Goal: Task Accomplishment & Management: Use online tool/utility

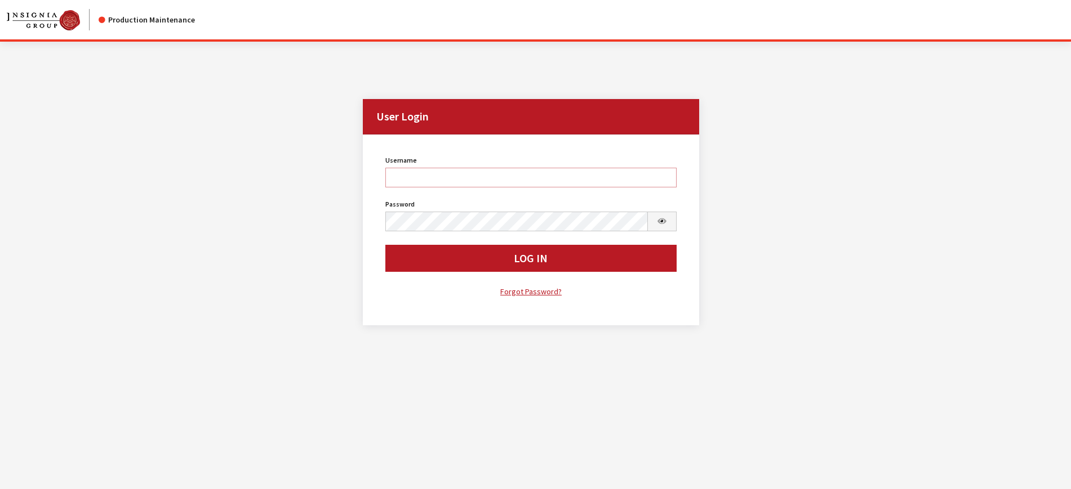
type input "kcallahan"
click at [450, 264] on button "Log In" at bounding box center [530, 258] width 291 height 27
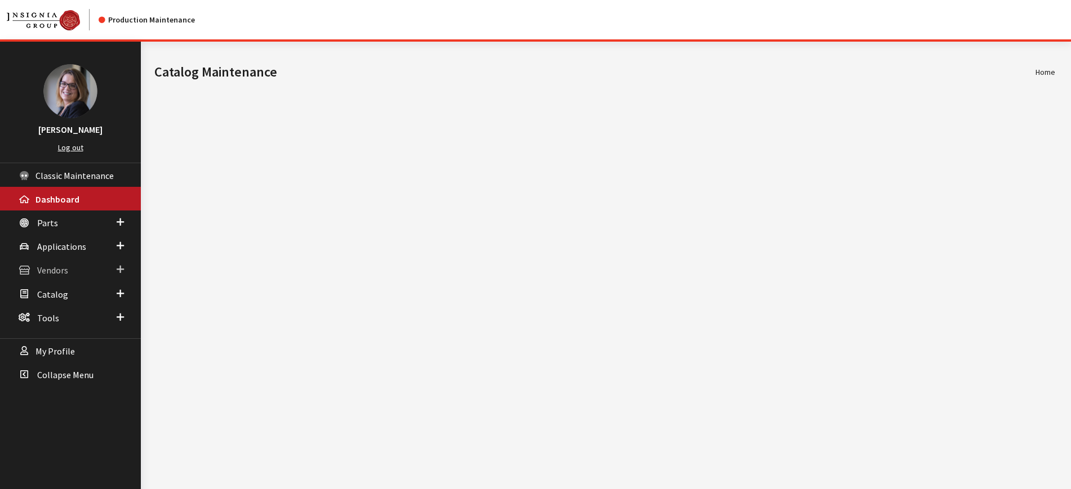
click at [121, 272] on span at bounding box center [120, 269] width 7 height 15
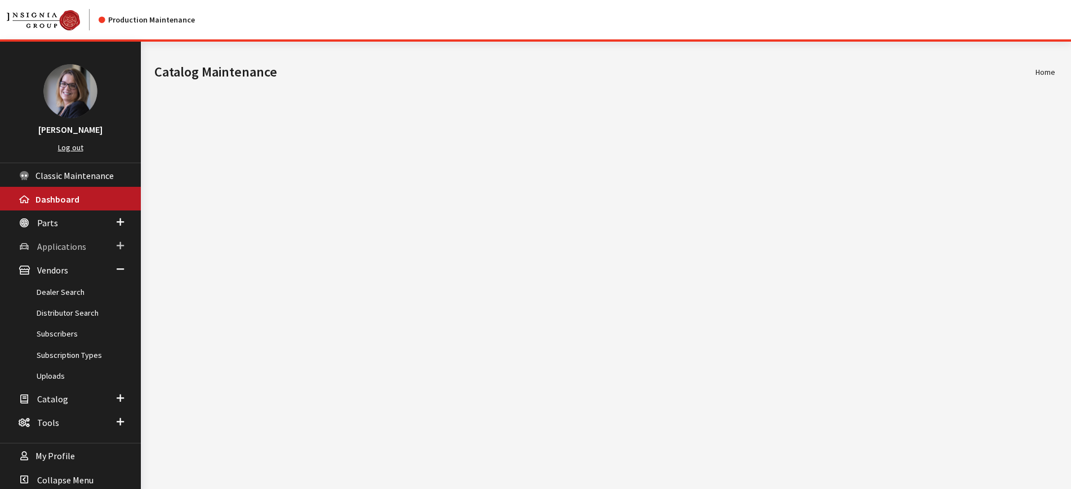
click at [119, 243] on span at bounding box center [120, 246] width 7 height 15
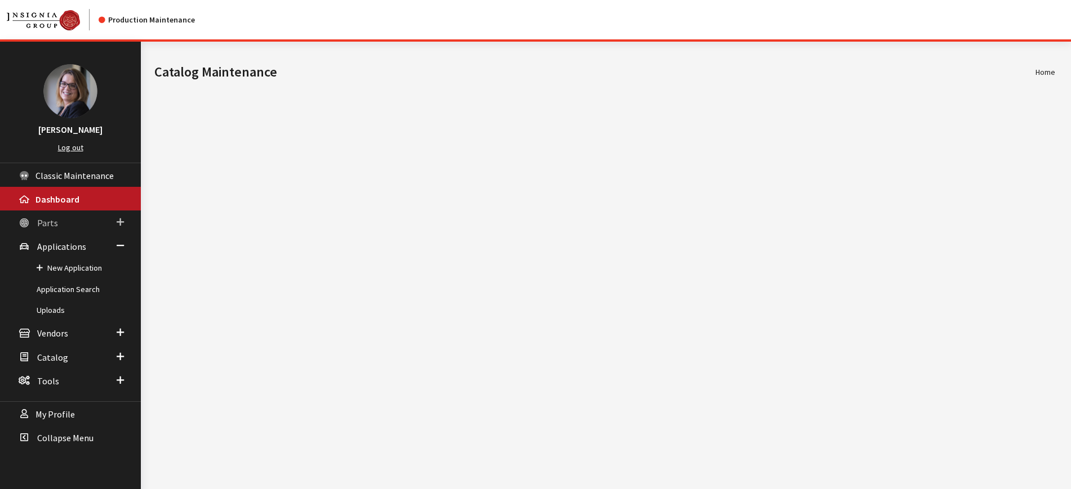
click at [119, 221] on span at bounding box center [120, 222] width 7 height 15
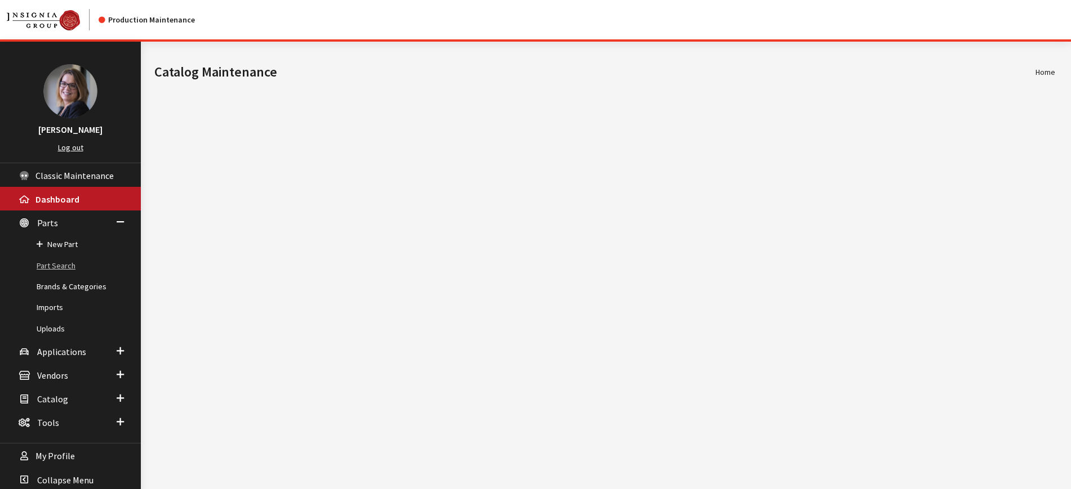
click at [65, 268] on link "Part Search" at bounding box center [70, 266] width 141 height 21
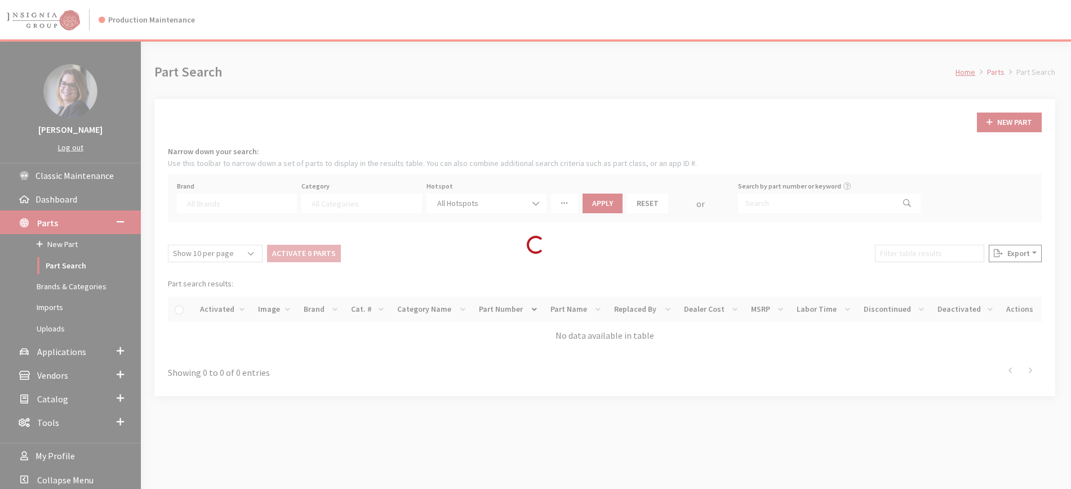
select select
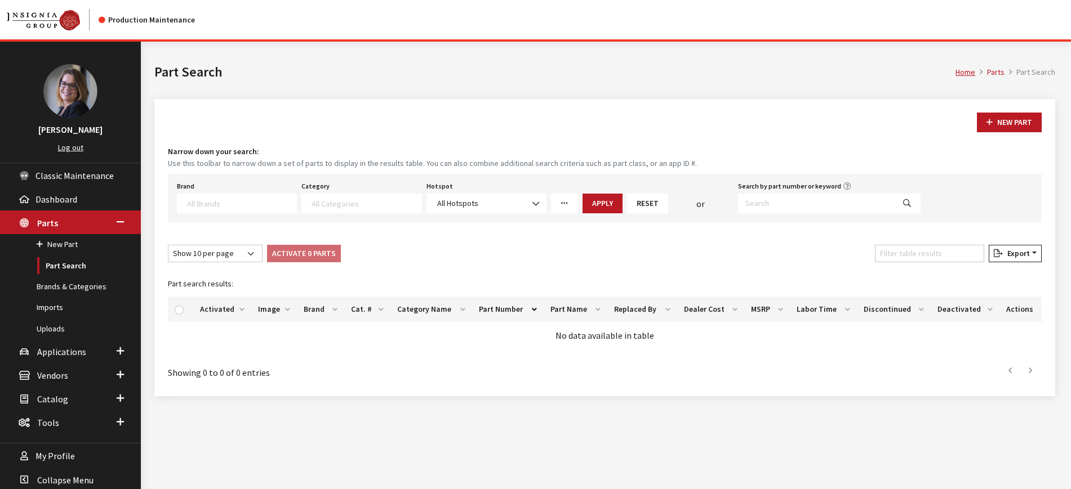
click at [213, 189] on div "Brand Acura Alfa Romeo Audi BMW DoubleTake [PERSON_NAME] Racing GM GST Honda Hy…" at bounding box center [237, 196] width 124 height 35
click at [210, 208] on span at bounding box center [237, 204] width 120 height 20
type textarea "ki"
select select "58"
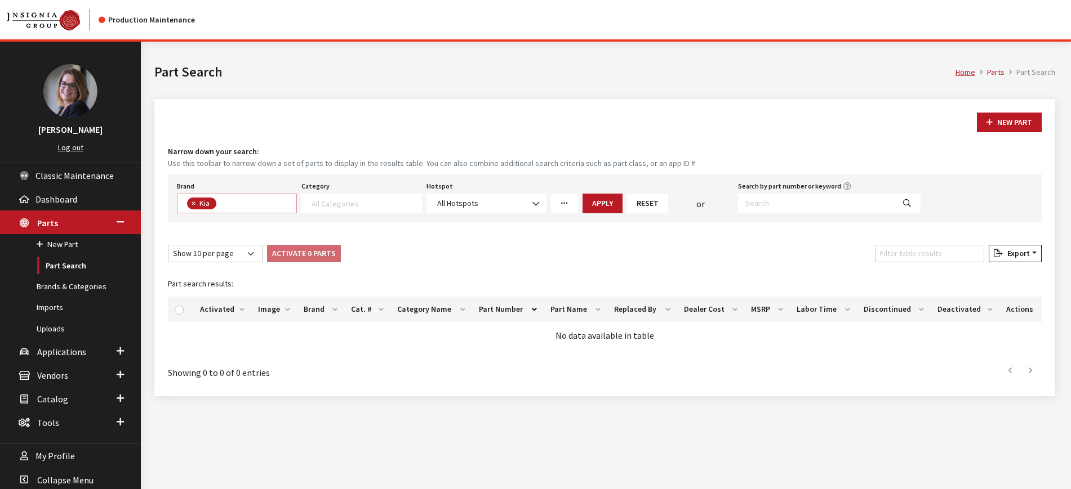
scroll to position [150, 0]
click at [328, 205] on textarea "Search" at bounding box center [365, 203] width 109 height 10
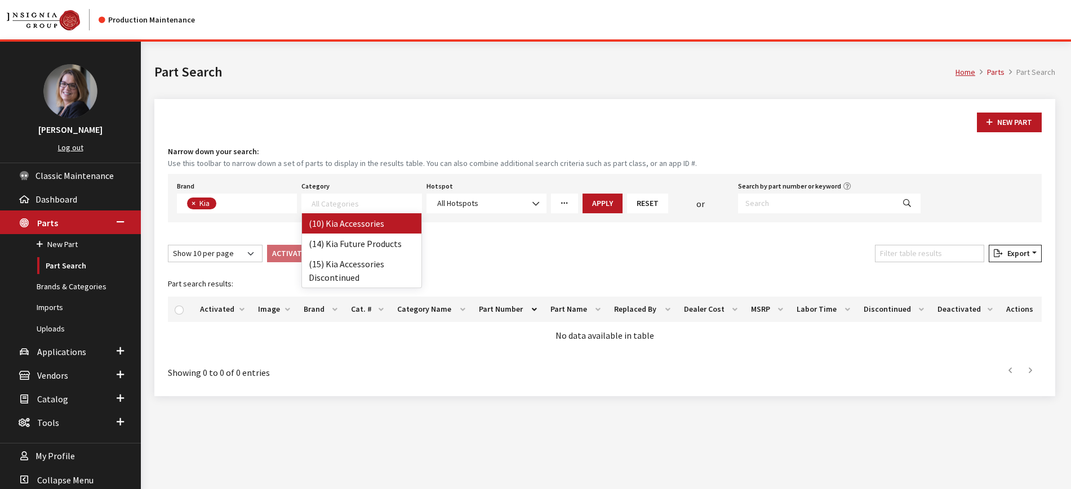
select select "238"
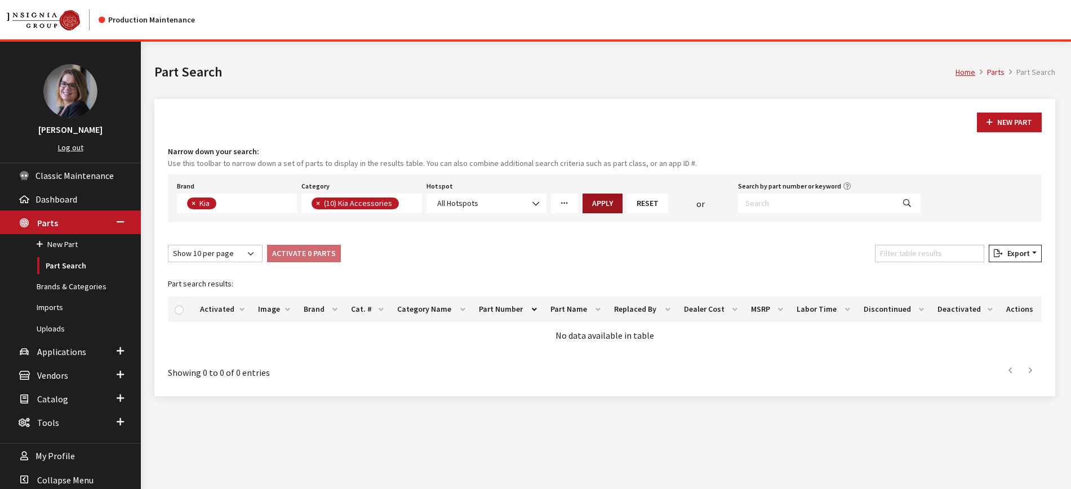
click at [606, 194] on button "Apply" at bounding box center [602, 204] width 40 height 20
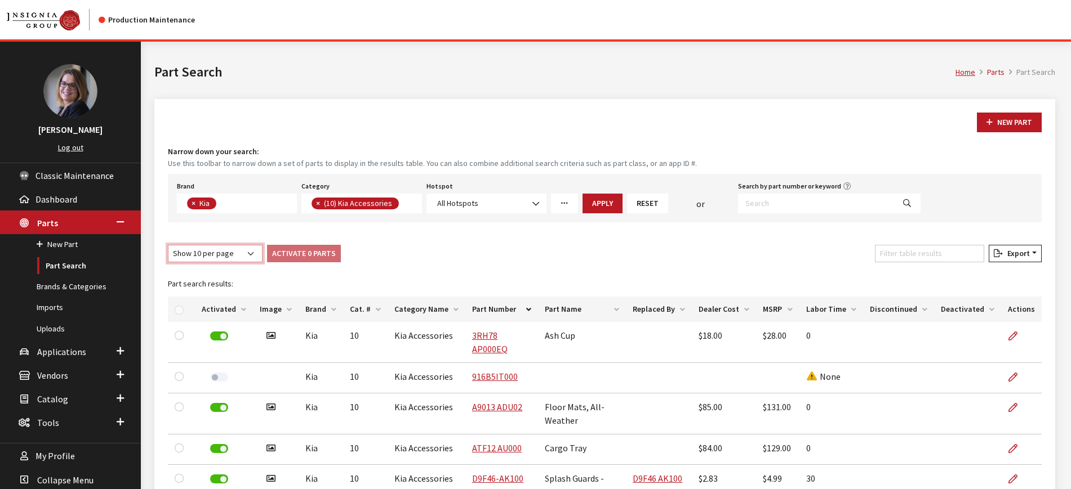
click at [255, 254] on select "Show 10 per page Show 25 per page Show 50 per page Show 100 per page Show 1000 …" at bounding box center [215, 253] width 95 height 17
select select "-1"
click at [168, 245] on select "Show 10 per page Show 25 per page Show 50 per page Show 100 per page Show 1000 …" at bounding box center [215, 253] width 95 height 17
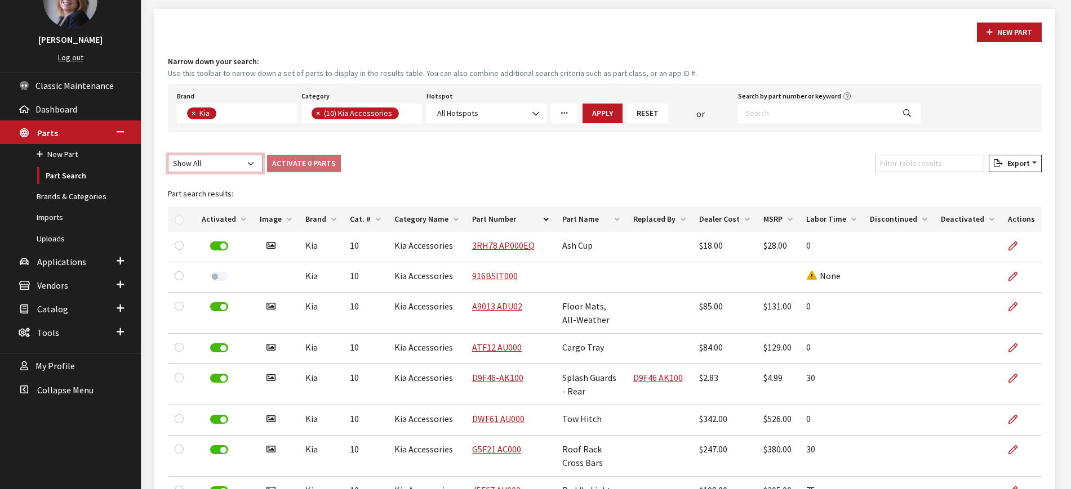
scroll to position [81, 0]
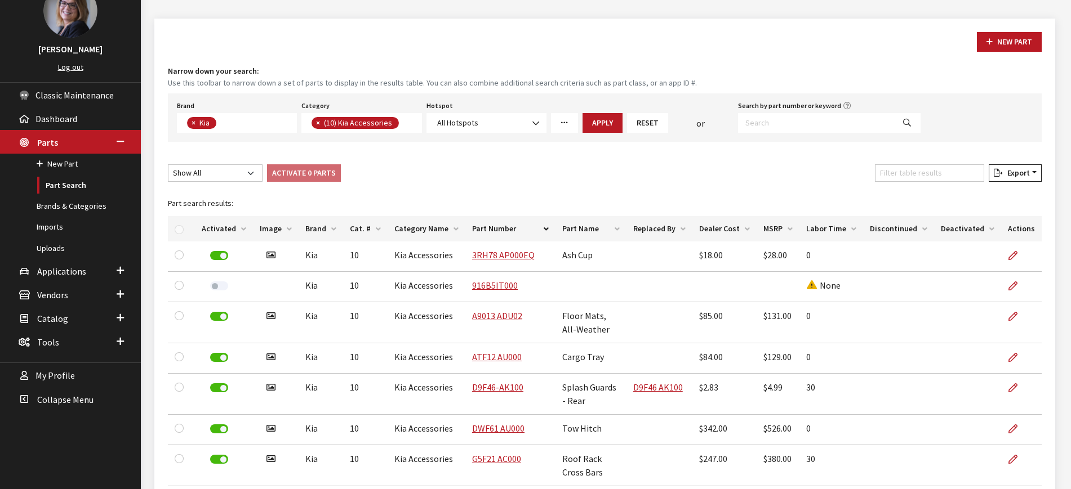
click at [1004, 172] on span "Export" at bounding box center [1016, 173] width 27 height 10
click at [995, 189] on button "Excel" at bounding box center [996, 196] width 81 height 16
click at [321, 125] on button "×" at bounding box center [316, 123] width 11 height 12
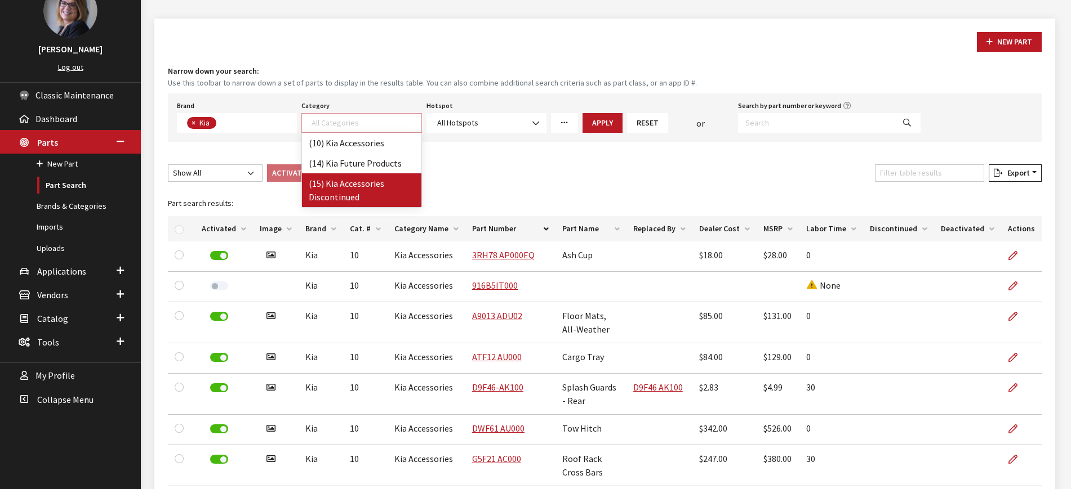
select select "242"
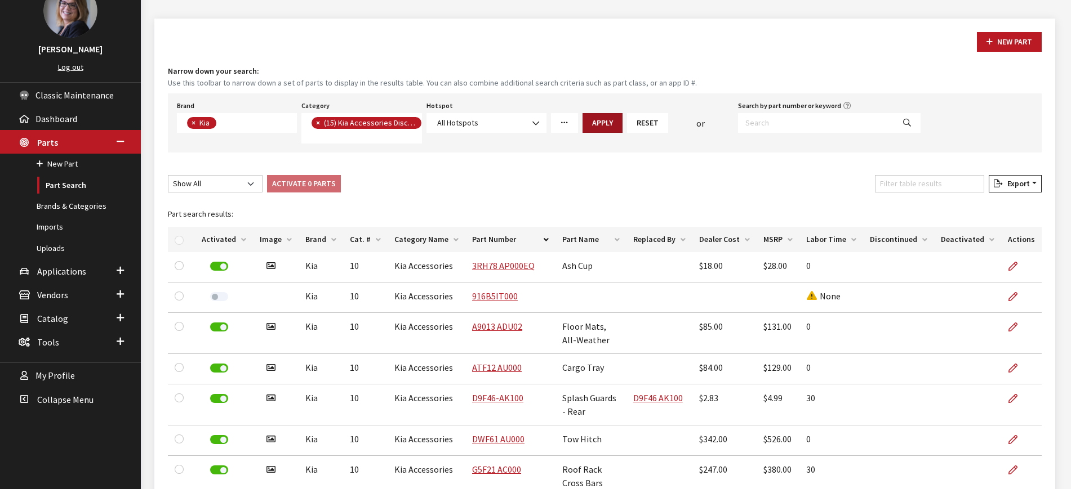
click at [590, 120] on button "Apply" at bounding box center [602, 123] width 40 height 20
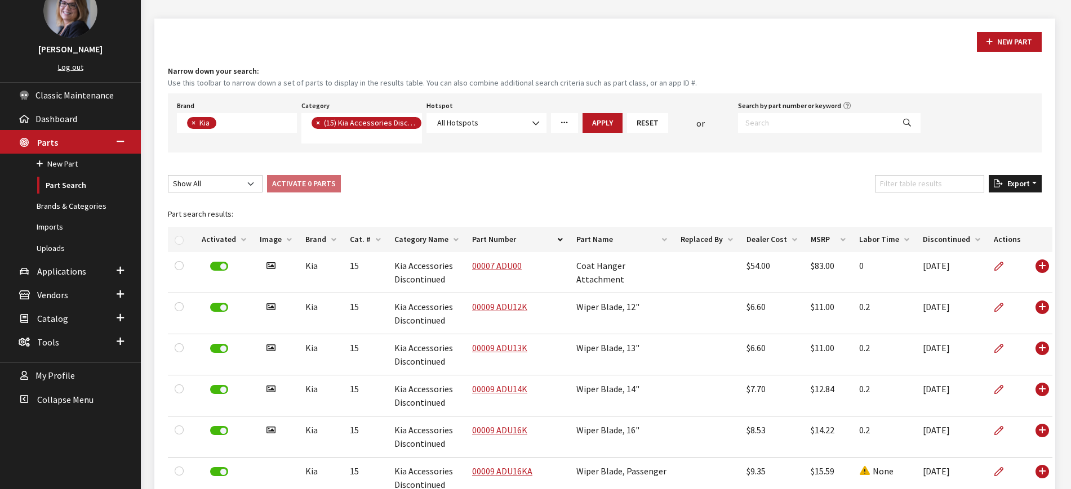
click at [1009, 177] on button "Export" at bounding box center [1015, 183] width 53 height 17
click at [995, 202] on button "Excel" at bounding box center [996, 206] width 81 height 16
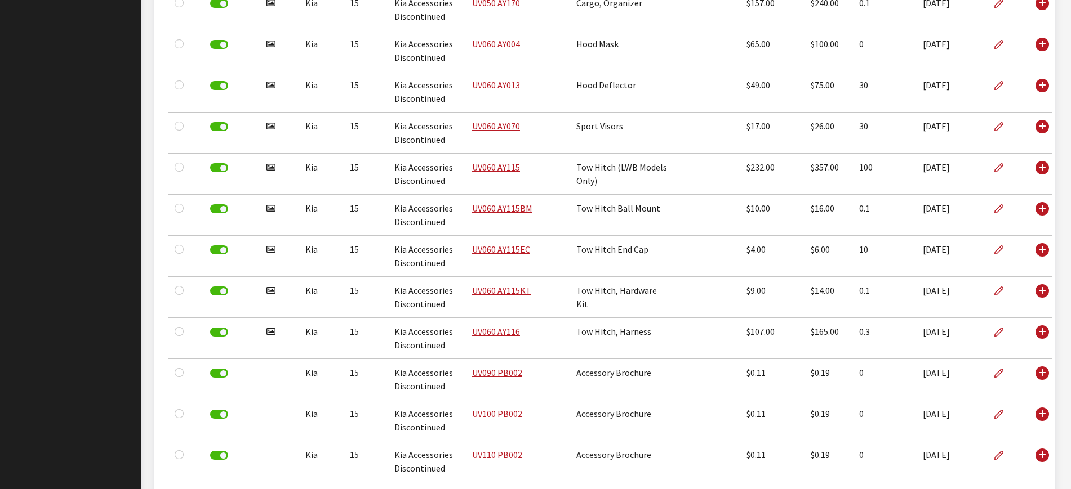
scroll to position [100884, 0]
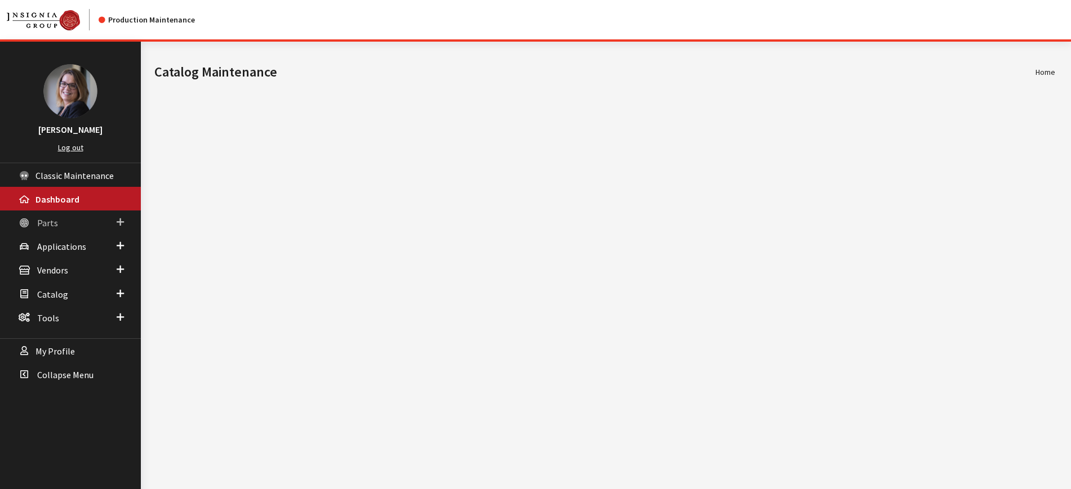
click at [117, 220] on span at bounding box center [120, 222] width 7 height 15
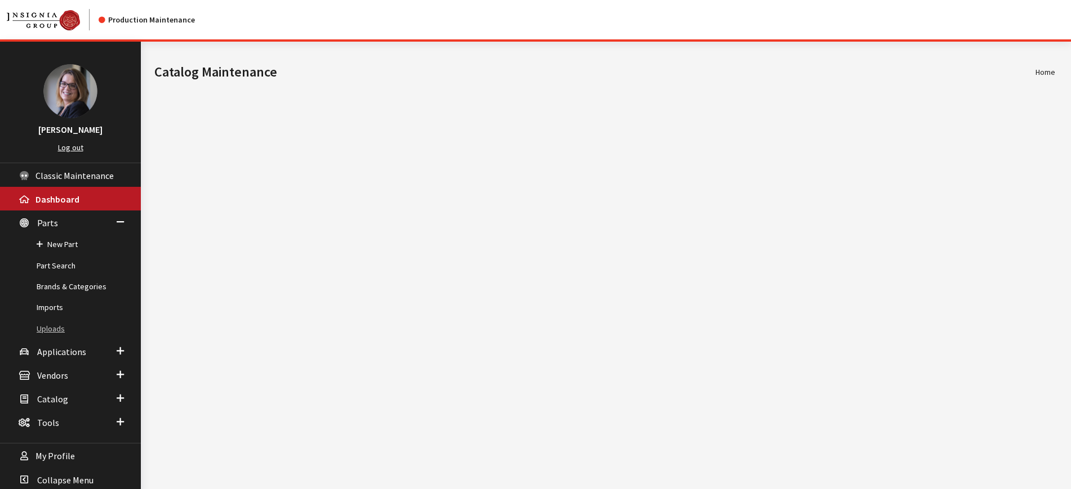
click at [59, 328] on link "Uploads" at bounding box center [70, 329] width 141 height 21
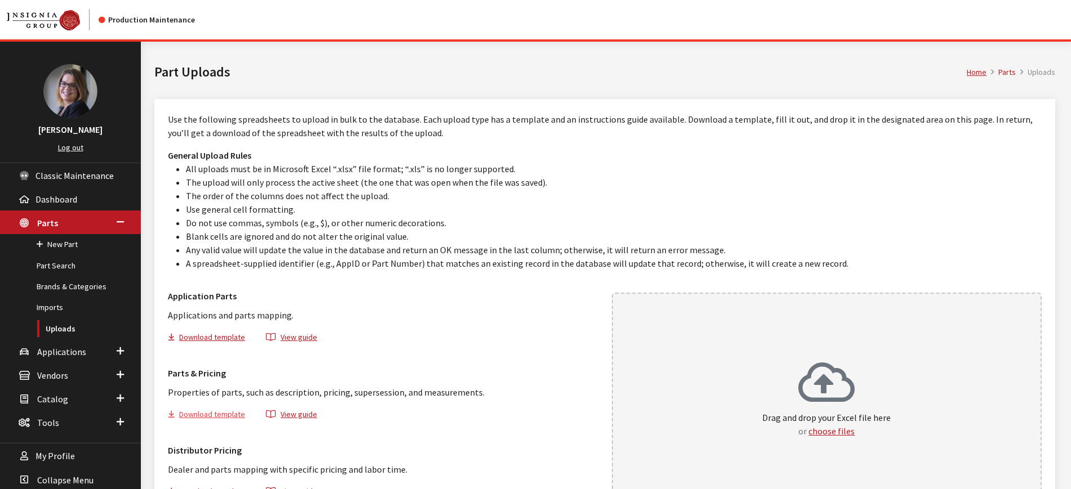
click at [190, 416] on button "Download template" at bounding box center [211, 416] width 87 height 16
click at [829, 430] on button "choose files" at bounding box center [831, 432] width 46 height 14
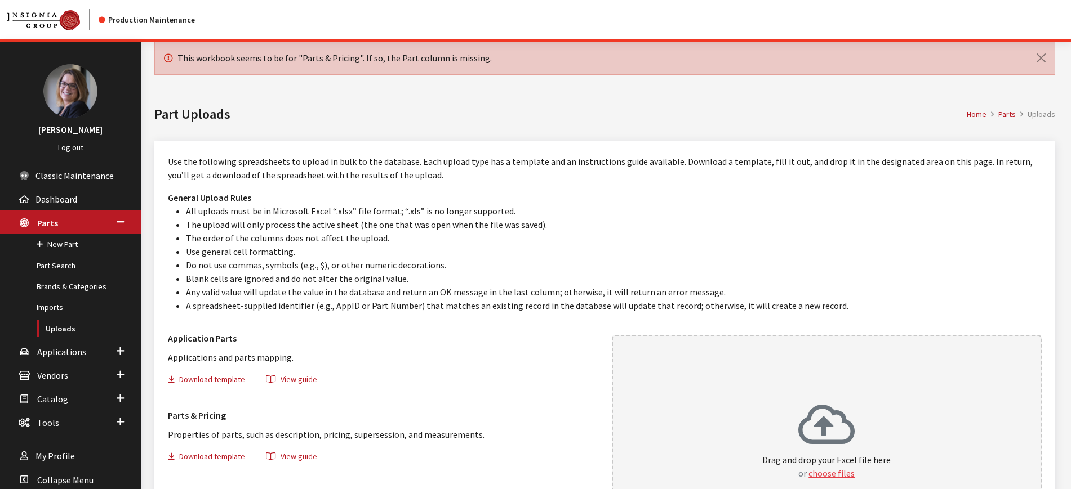
click at [560, 251] on li "Use general cell formatting." at bounding box center [614, 252] width 856 height 14
click at [1044, 52] on button "Close" at bounding box center [1040, 58] width 27 height 32
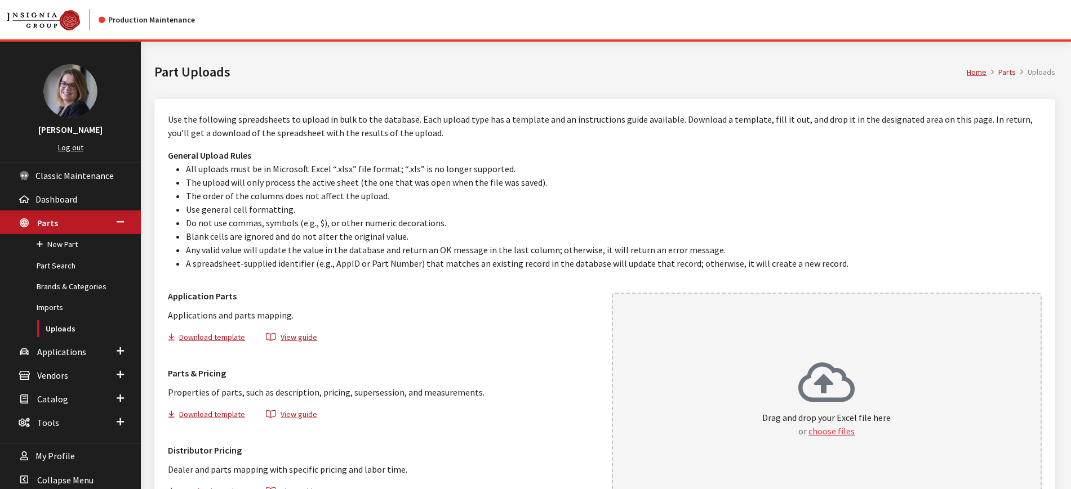
click at [821, 431] on button "choose files" at bounding box center [831, 432] width 46 height 14
click at [826, 429] on button "choose files" at bounding box center [831, 432] width 46 height 14
click at [122, 350] on span at bounding box center [120, 351] width 7 height 15
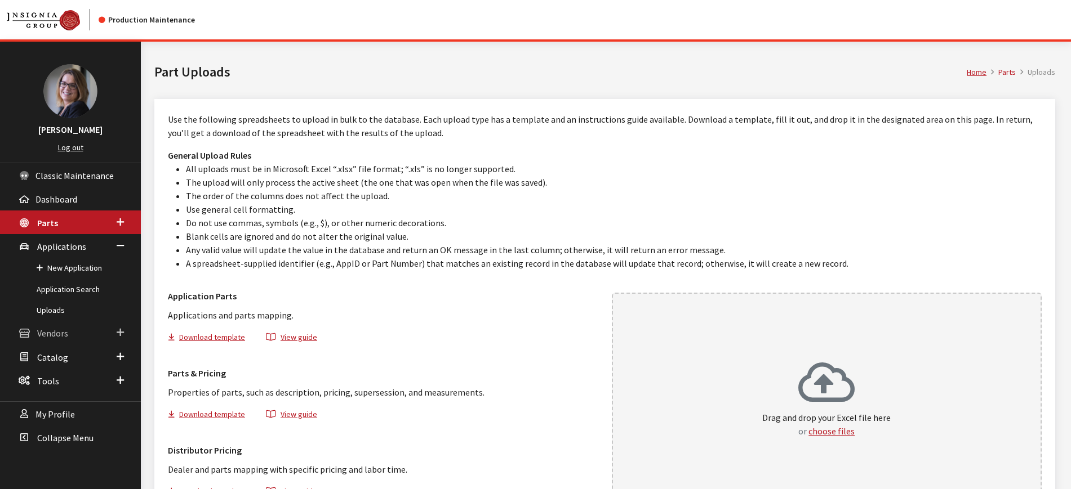
click at [121, 331] on span at bounding box center [120, 333] width 7 height 15
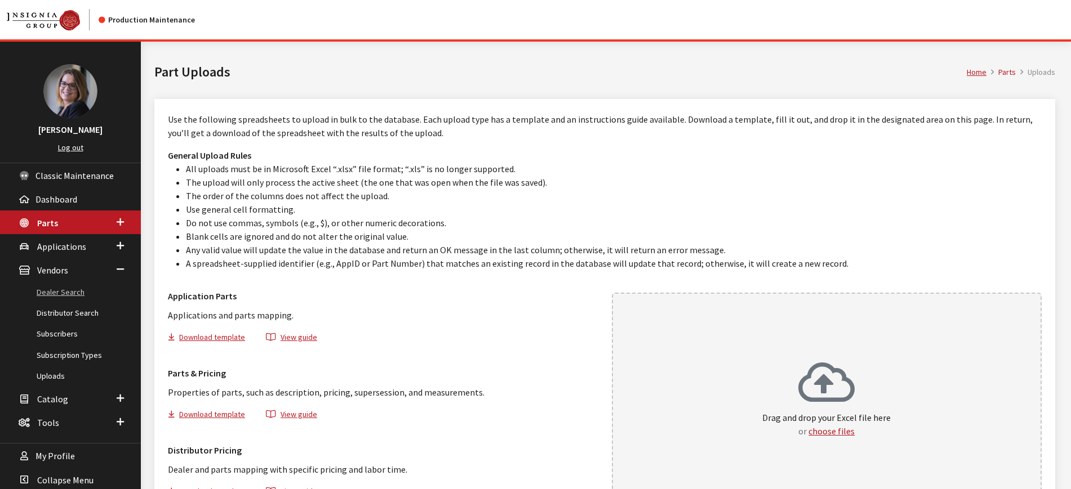
click at [74, 293] on link "Dealer Search" at bounding box center [70, 292] width 141 height 21
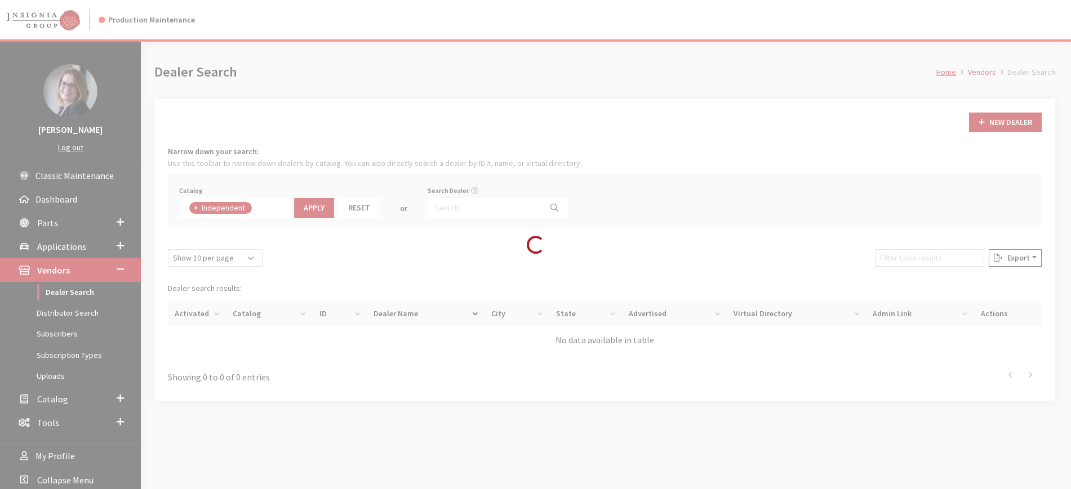
scroll to position [82, 0]
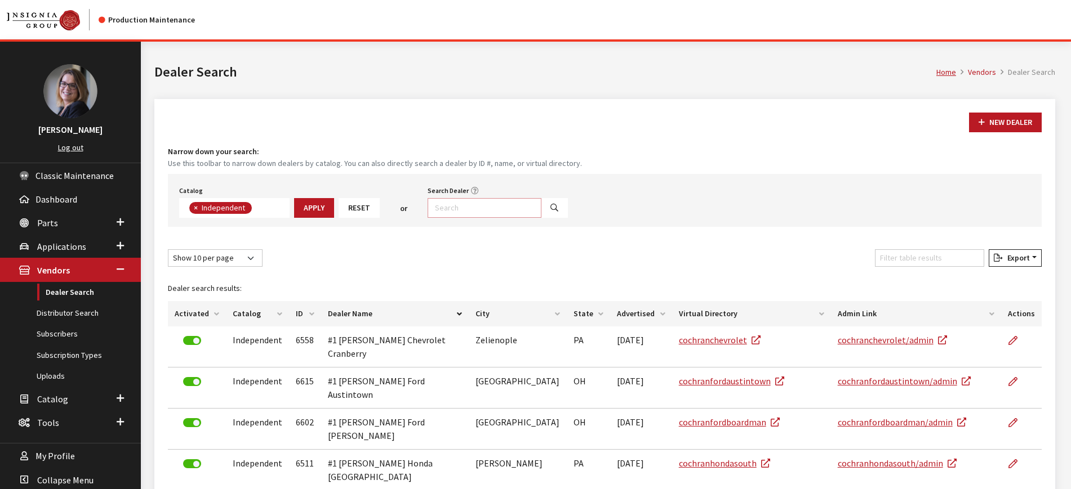
click at [456, 213] on input "Search Dealer" at bounding box center [485, 208] width 114 height 20
type input "barnet%"
click at [545, 199] on button "Search" at bounding box center [554, 208] width 27 height 20
select select
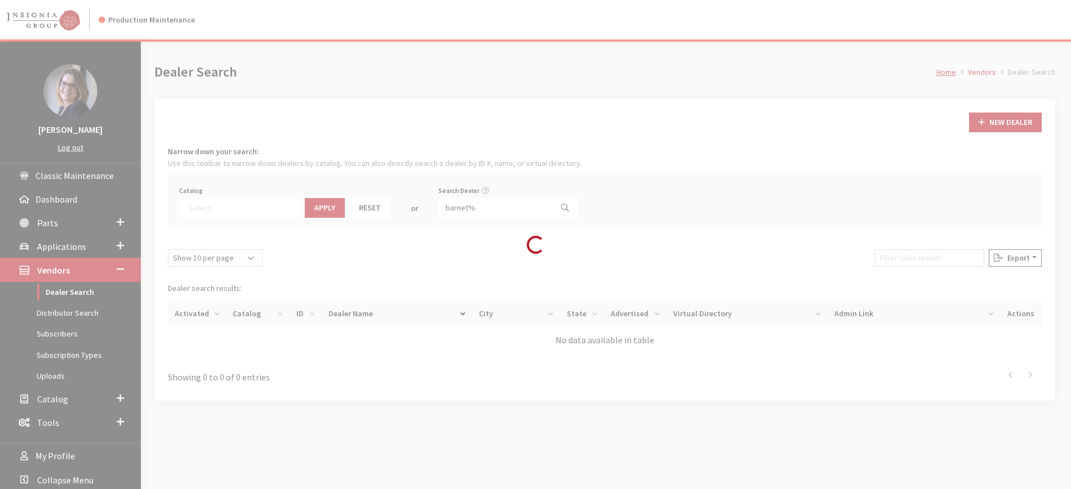
scroll to position [118, 0]
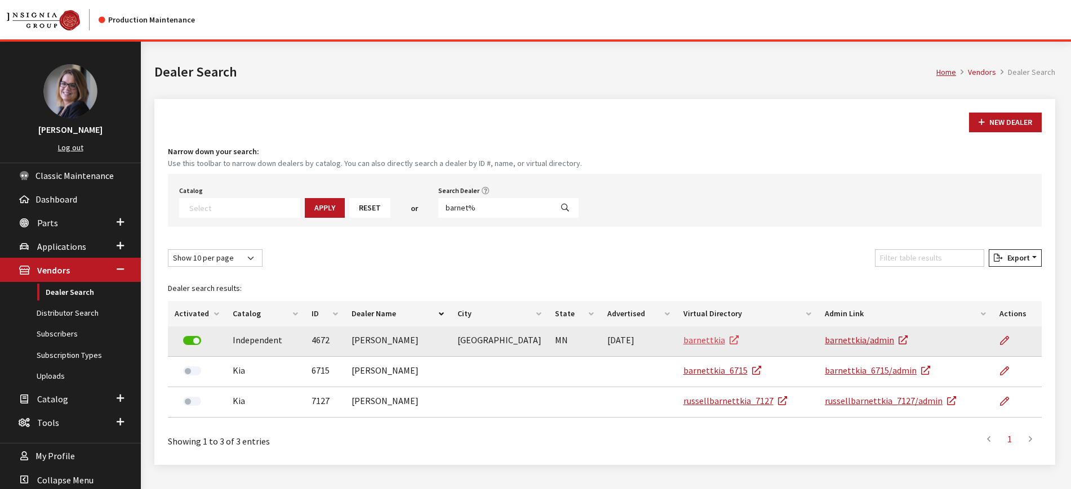
click at [703, 337] on link "barnettkia" at bounding box center [710, 340] width 55 height 11
